Goal: Navigation & Orientation: Understand site structure

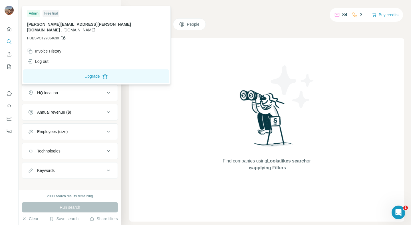
click at [9, 11] on img at bounding box center [9, 10] width 9 height 9
click at [19, 6] on div "New search Hide Company lookalikes Company information Company Industry HQ loca…" at bounding box center [70, 95] width 103 height 190
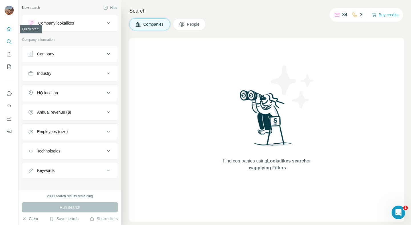
click at [7, 28] on icon "Quick start" at bounding box center [9, 29] width 4 height 4
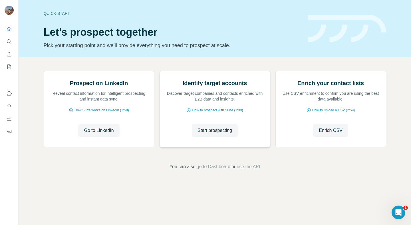
scroll to position [21, 0]
click at [9, 53] on icon "Enrich CSV" at bounding box center [9, 54] width 4 height 4
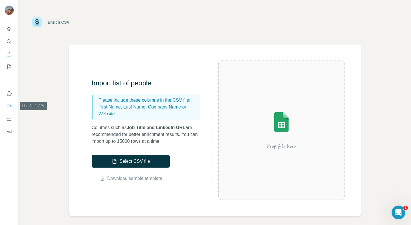
click at [9, 101] on button "Use Surfe API" at bounding box center [9, 106] width 9 height 10
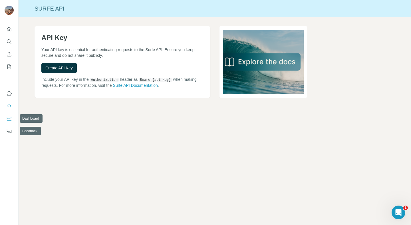
click at [10, 121] on button "Dashboard" at bounding box center [9, 118] width 9 height 10
